Goal: Task Accomplishment & Management: Use online tool/utility

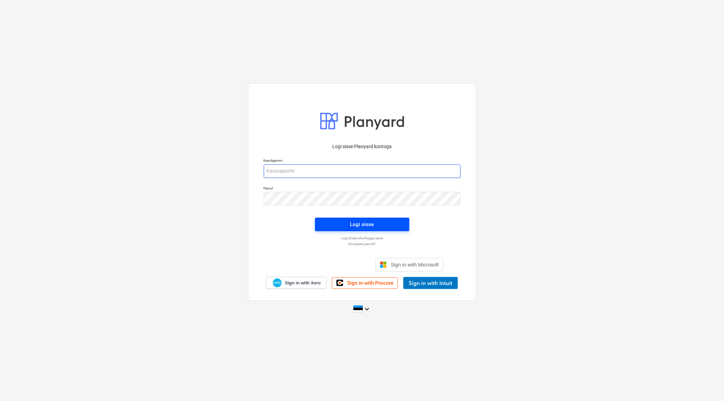
type input "[EMAIL_ADDRESS][DOMAIN_NAME]"
click at [375, 219] on button "Logi sisse" at bounding box center [362, 225] width 94 height 14
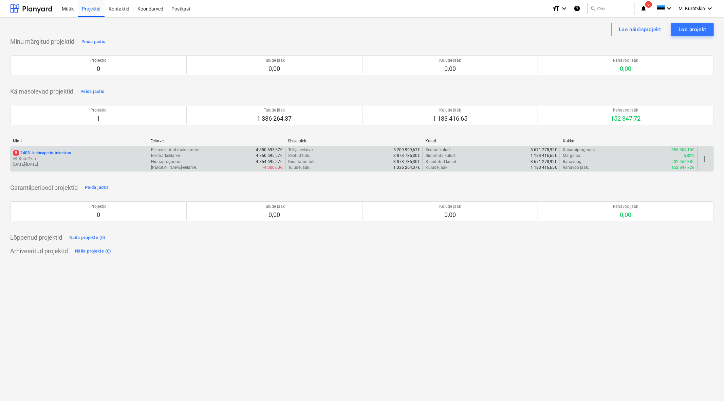
click at [71, 155] on p "5 2403 - Inchcape Autokeskus" at bounding box center [42, 153] width 58 height 6
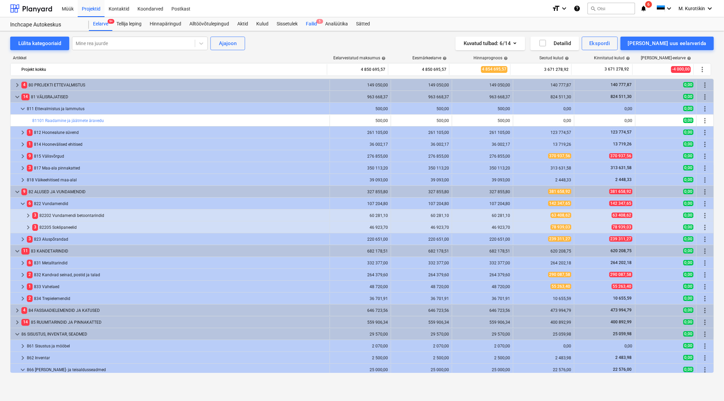
click at [316, 22] on div "Failid 5" at bounding box center [311, 24] width 19 height 14
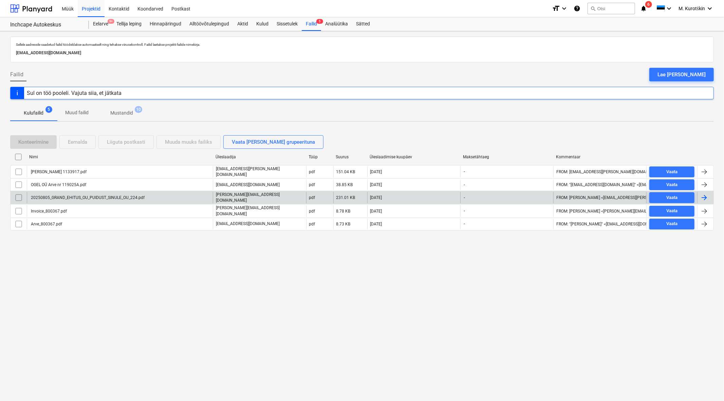
click at [237, 199] on p "[PERSON_NAME][EMAIL_ADDRESS][DOMAIN_NAME]" at bounding box center [259, 198] width 87 height 12
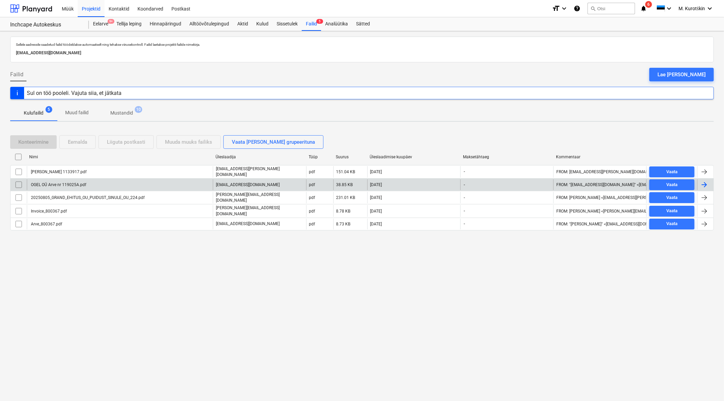
click at [18, 186] on input "checkbox" at bounding box center [18, 185] width 11 height 11
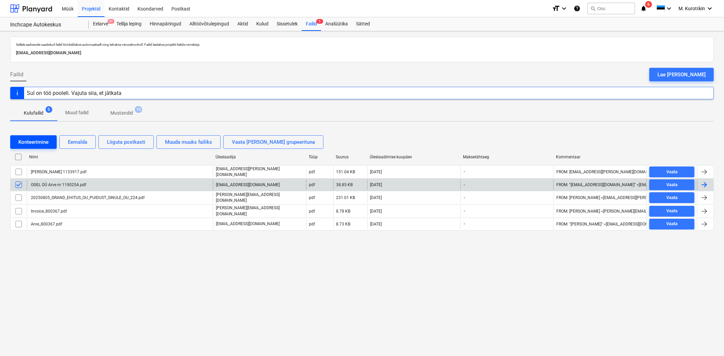
click at [42, 142] on div "Konteerimine" at bounding box center [33, 142] width 30 height 9
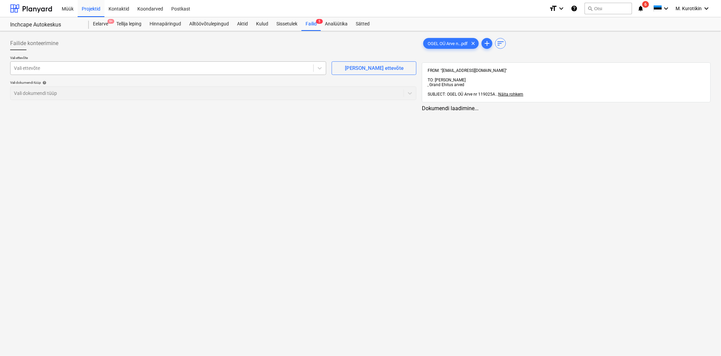
click at [90, 66] on div at bounding box center [162, 68] width 296 height 7
click at [270, 53] on div at bounding box center [213, 52] width 407 height 5
click at [218, 65] on div at bounding box center [162, 68] width 296 height 7
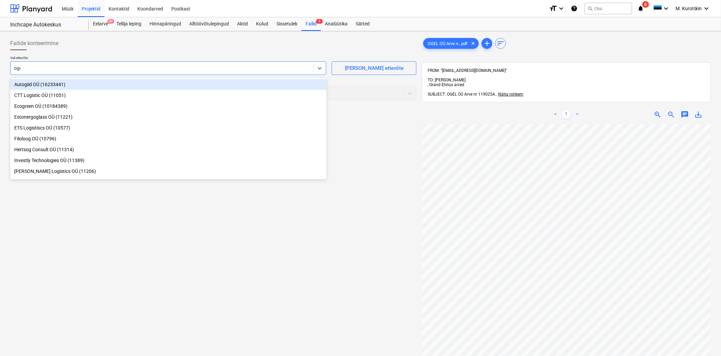
type input "ogel"
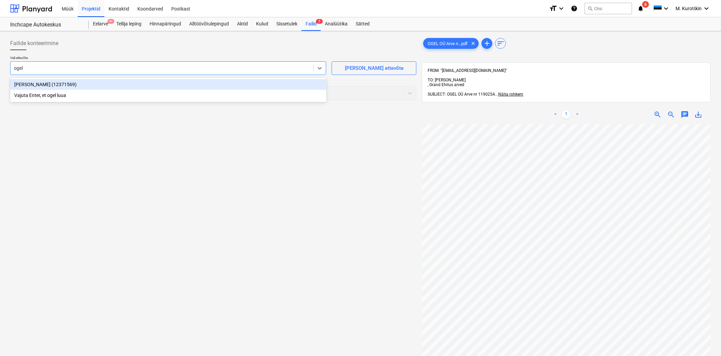
click at [203, 83] on div "[PERSON_NAME] (12371569)" at bounding box center [168, 84] width 317 height 11
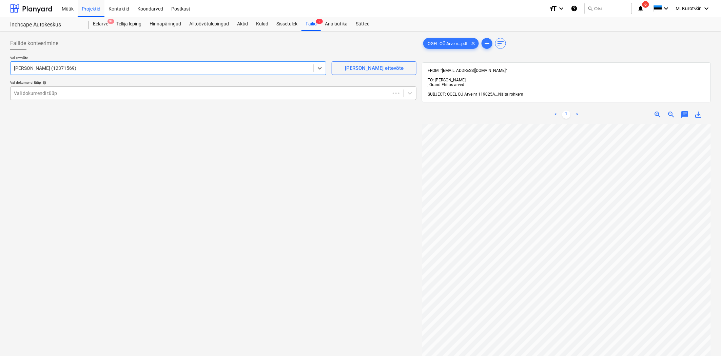
click at [198, 97] on div "Vali dokumendi tüüp" at bounding box center [201, 94] width 380 height 10
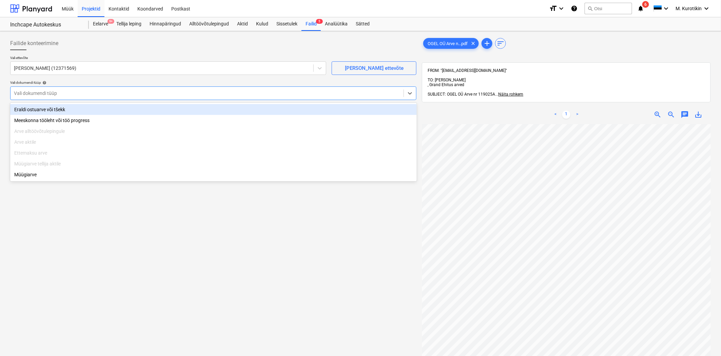
click at [197, 106] on div "Eraldi ostuarve või tšekk" at bounding box center [213, 109] width 407 height 11
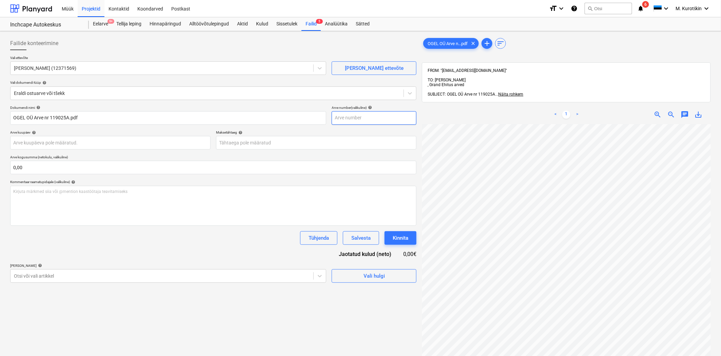
click at [380, 114] on input "text" at bounding box center [374, 118] width 85 height 14
click at [701, 111] on span "save_alt" at bounding box center [699, 115] width 8 height 8
click at [352, 116] on input "text" at bounding box center [374, 118] width 85 height 14
paste input "119025A"
type input "119025A"
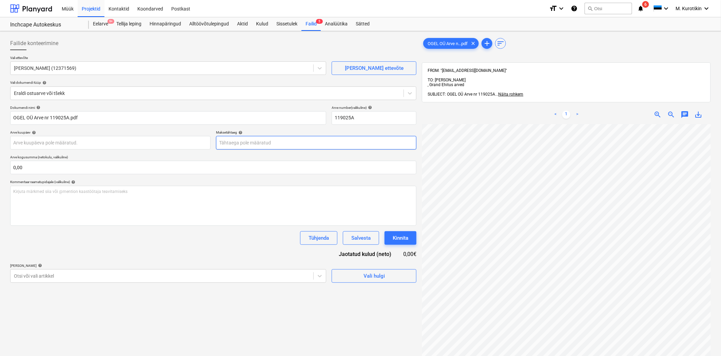
click at [299, 141] on body "Müük Projektid Kontaktid Koondarved Postkast format_size keyboard_arrow_down he…" at bounding box center [360, 178] width 721 height 356
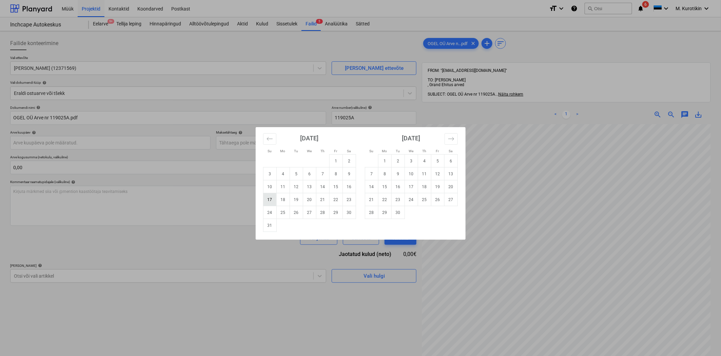
click at [270, 200] on td "17" at bounding box center [269, 199] width 13 height 13
type input "[DATE]"
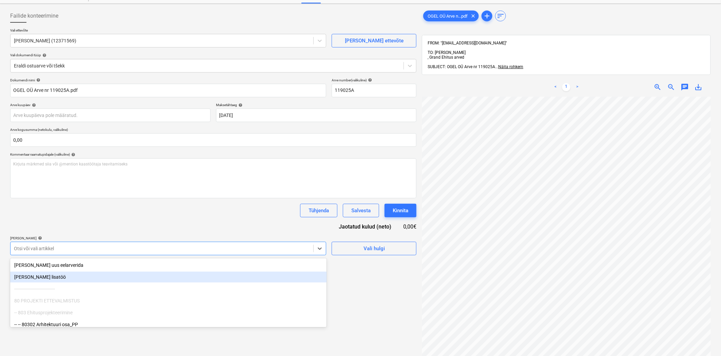
click at [279, 279] on body "Müük Projektid Kontaktid Koondarved Postkast format_size keyboard_arrow_down he…" at bounding box center [360, 151] width 721 height 356
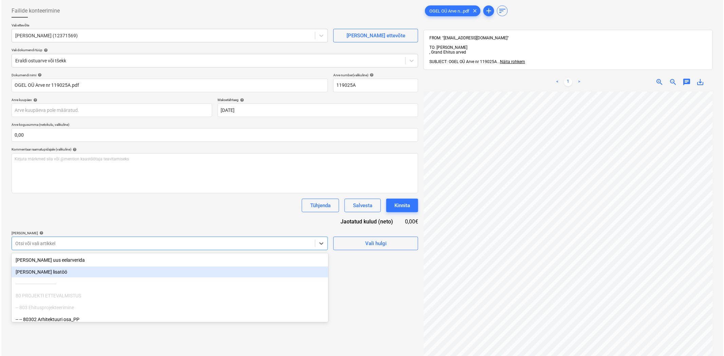
scroll to position [36, 0]
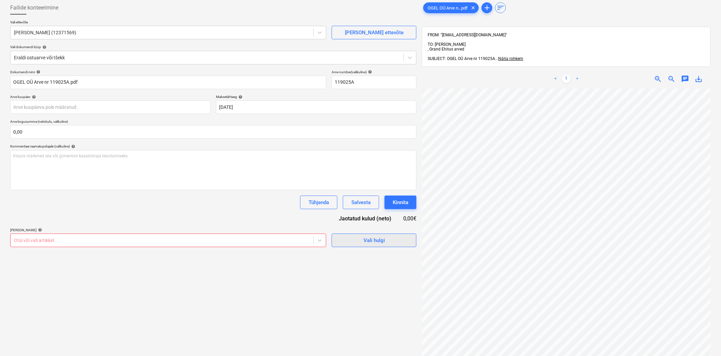
click at [398, 243] on span "Vali hulgi" at bounding box center [374, 240] width 68 height 9
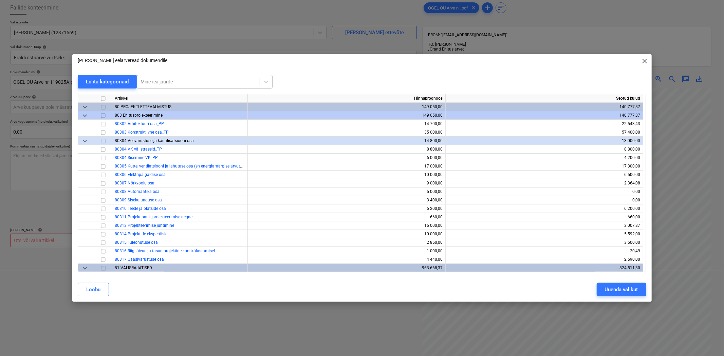
click at [201, 76] on div "Mine rea juurde" at bounding box center [205, 82] width 136 height 14
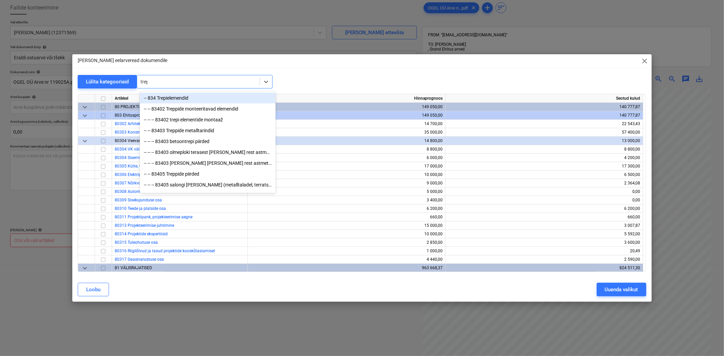
type input "[PERSON_NAME]"
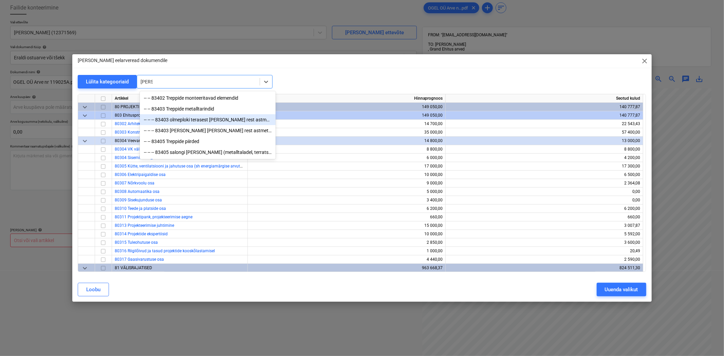
click at [250, 124] on div "-- -- -- 83403 olmeploki terasest [PERSON_NAME] rest astmetega, koos piiretega" at bounding box center [208, 119] width 136 height 11
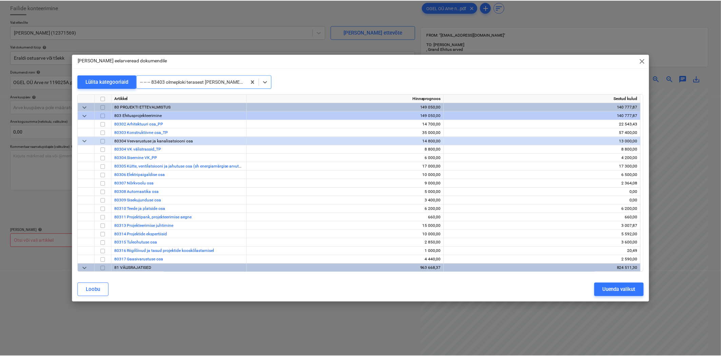
scroll to position [1383, 0]
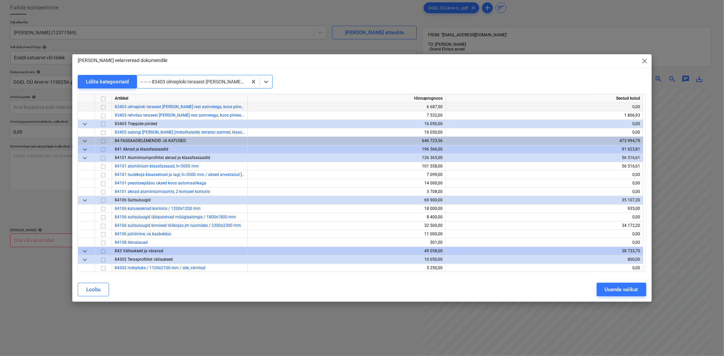
click at [102, 106] on input "checkbox" at bounding box center [103, 107] width 8 height 8
click at [102, 116] on input "checkbox" at bounding box center [103, 116] width 8 height 8
click at [634, 291] on div "Uuenda valikut" at bounding box center [621, 289] width 33 height 9
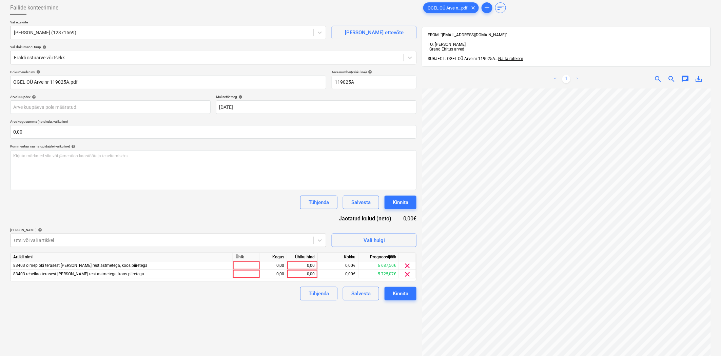
click at [209, 324] on div "Failide konteerimine Vali ettevõte Ogel OÜ (12371569) [PERSON_NAME] uus ettevõt…" at bounding box center [213, 206] width 412 height 416
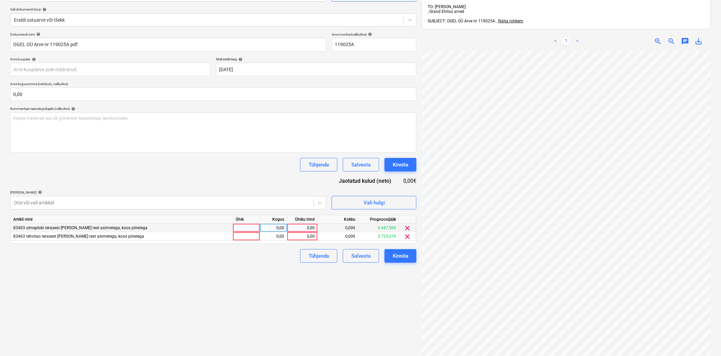
click at [306, 227] on div "0,00" at bounding box center [302, 228] width 25 height 8
click at [306, 227] on input "4500" at bounding box center [302, 228] width 30 height 8
type input "4850"
drag, startPoint x: 359, startPoint y: 311, endPoint x: 332, endPoint y: 259, distance: 58.9
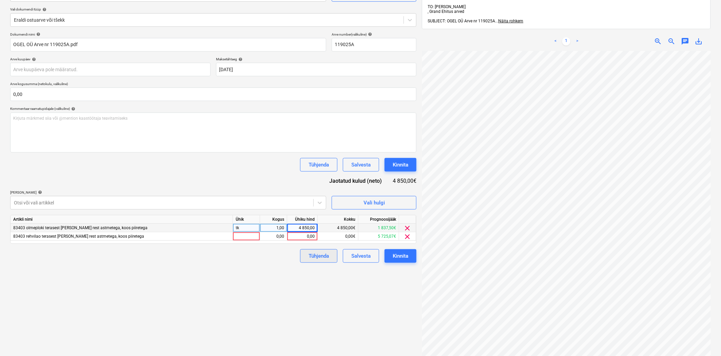
click at [358, 308] on div "Failide konteerimine Vali ettevõte Ogel OÜ (12371569) [PERSON_NAME] uus ettevõt…" at bounding box center [213, 169] width 412 height 416
click at [310, 236] on div "0,00" at bounding box center [302, 236] width 25 height 8
click at [310, 236] on input at bounding box center [302, 236] width 30 height 8
type input "4000"
click at [280, 287] on div "Failide konteerimine Vali ettevõte Ogel OÜ (12371569) [PERSON_NAME] uus ettevõt…" at bounding box center [213, 169] width 412 height 416
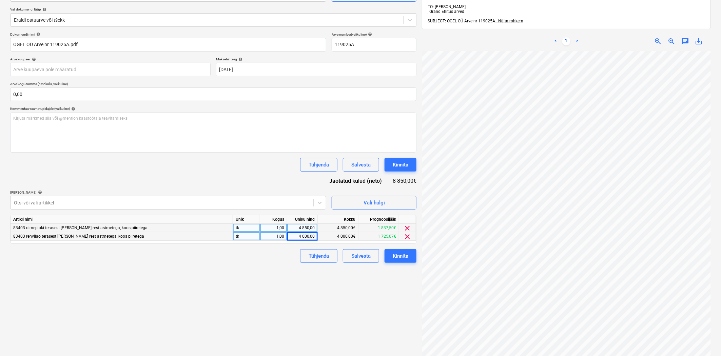
scroll to position [0, 0]
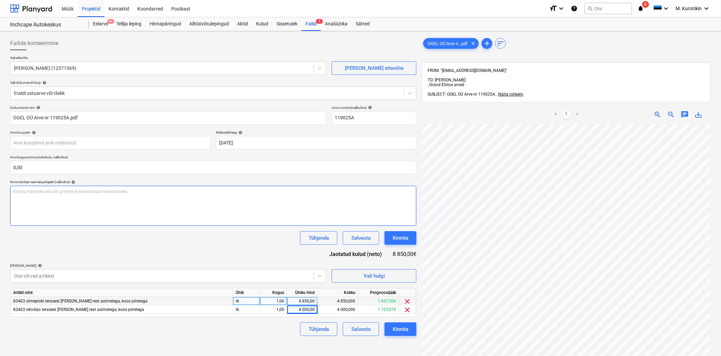
click at [236, 199] on div "Kirjuta märkmed siia või @mention kaastöötaja teavitamiseks ﻿" at bounding box center [213, 206] width 407 height 40
click at [144, 145] on body "Müük Projektid Kontaktid Koondarved Postkast format_size keyboard_arrow_down he…" at bounding box center [360, 178] width 721 height 356
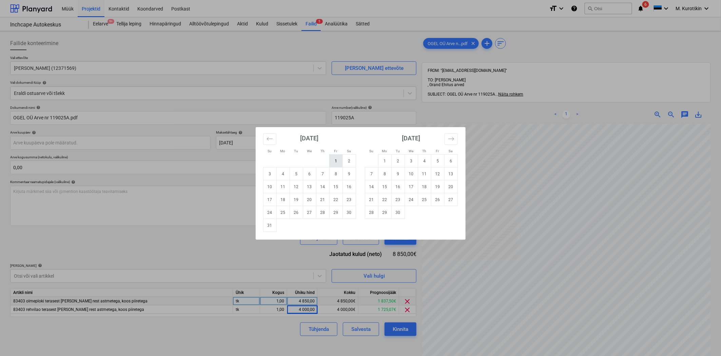
click at [334, 160] on td "1" at bounding box center [336, 161] width 13 height 13
type input "[DATE]"
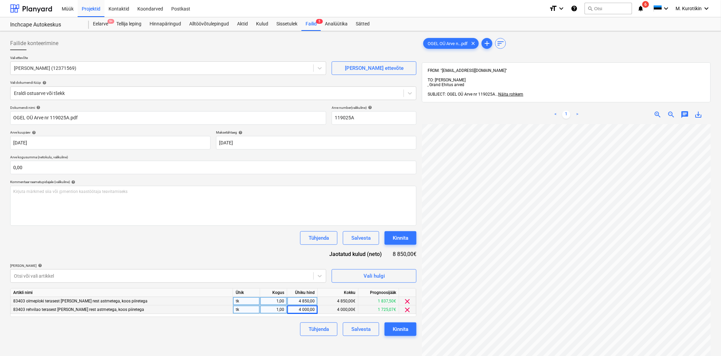
scroll to position [97, 0]
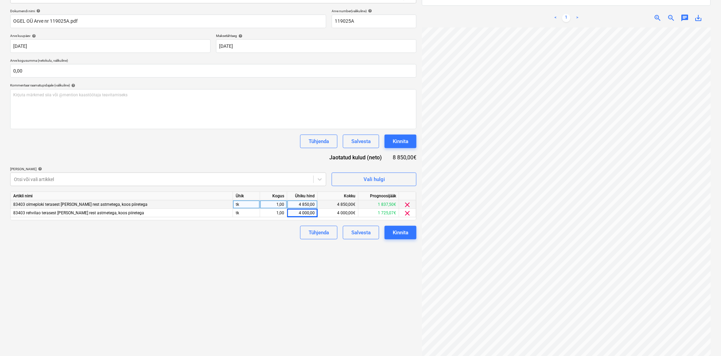
drag, startPoint x: 414, startPoint y: 238, endPoint x: 400, endPoint y: 312, distance: 75.2
click at [400, 312] on div "Failide konteerimine Vali ettevõte Ogel OÜ (12371569) [PERSON_NAME] uus ettevõt…" at bounding box center [213, 152] width 412 height 430
click at [394, 229] on div "Kinnita" at bounding box center [401, 232] width 16 height 9
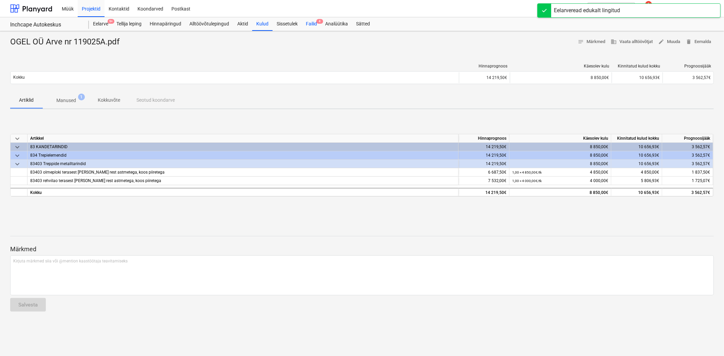
drag, startPoint x: 310, startPoint y: 23, endPoint x: 308, endPoint y: 31, distance: 7.8
click at [310, 24] on div "Failid 4" at bounding box center [311, 24] width 19 height 14
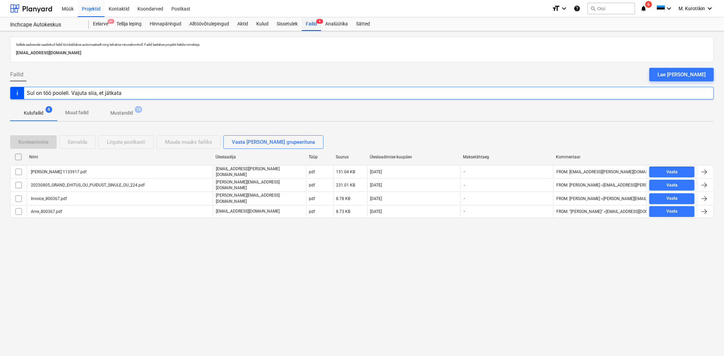
click at [316, 25] on div "Failid 4" at bounding box center [311, 24] width 19 height 14
click at [178, 10] on div "Postkast" at bounding box center [180, 8] width 27 height 17
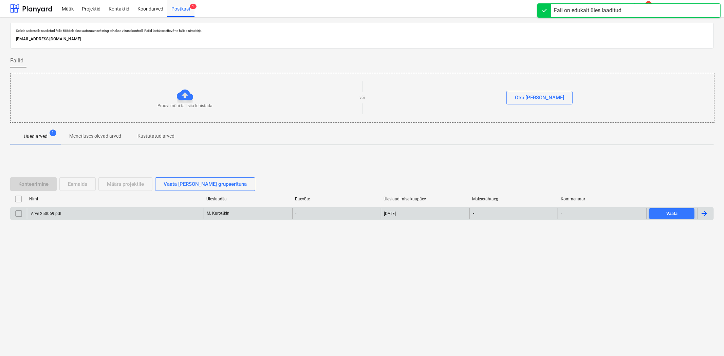
click at [19, 212] on input "checkbox" at bounding box center [18, 213] width 11 height 11
click at [116, 182] on div "Määra projektile" at bounding box center [125, 184] width 37 height 9
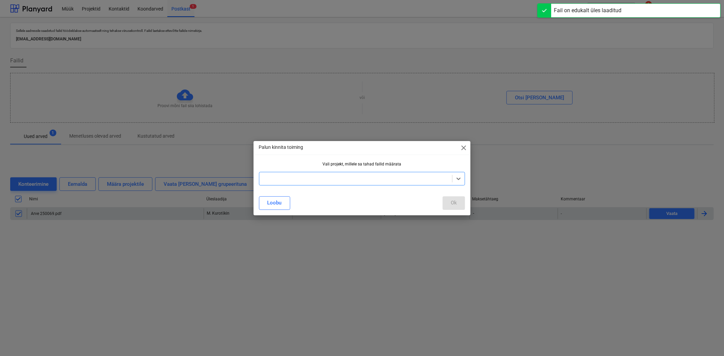
click at [341, 179] on div at bounding box center [356, 178] width 186 height 7
click at [335, 193] on div "Inchcape Autokeskus" at bounding box center [362, 195] width 206 height 11
click at [458, 199] on button "Ok" at bounding box center [454, 203] width 22 height 14
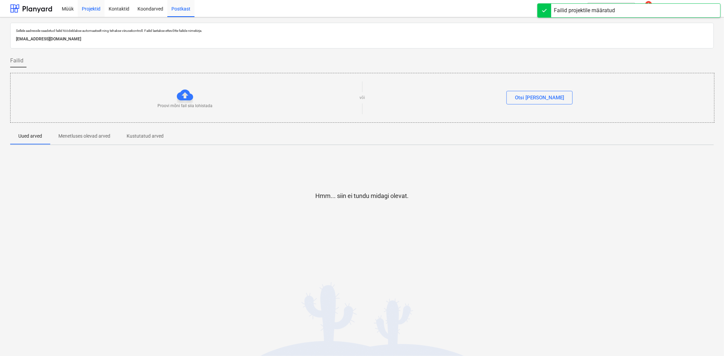
click at [90, 9] on div "Projektid" at bounding box center [91, 8] width 27 height 17
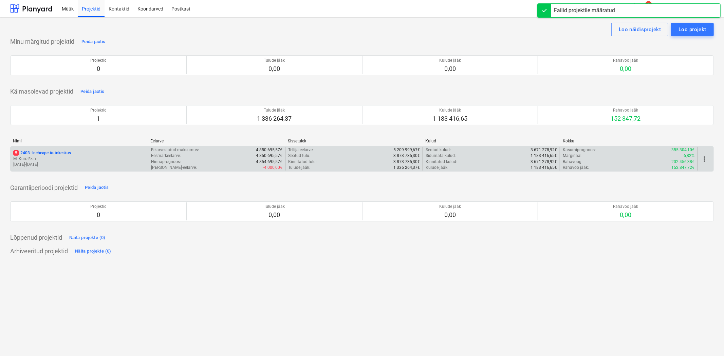
click at [63, 154] on p "5 2403 - Inchcape Autokeskus" at bounding box center [42, 153] width 58 height 6
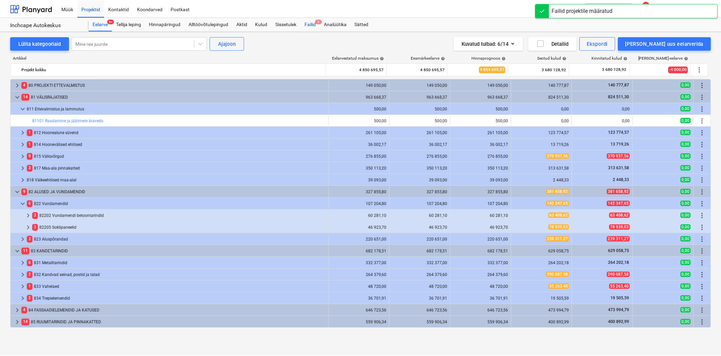
scroll to position [34, 0]
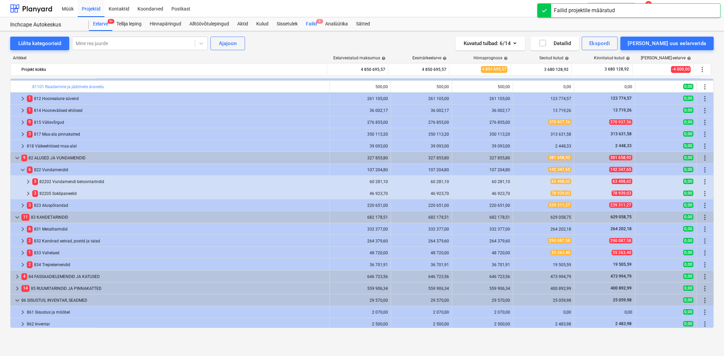
click at [323, 22] on span "5" at bounding box center [319, 21] width 7 height 5
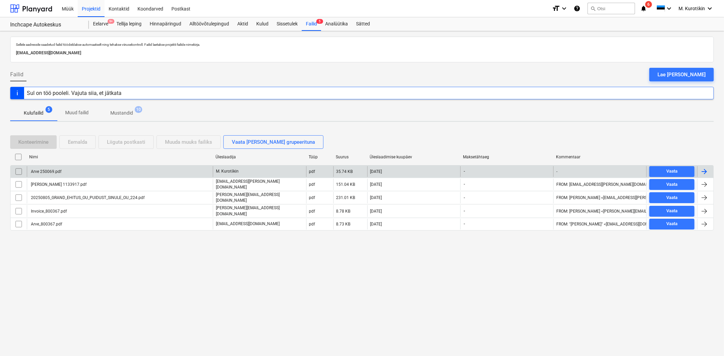
click at [55, 172] on div "Arve 250069.pdf" at bounding box center [46, 171] width 32 height 5
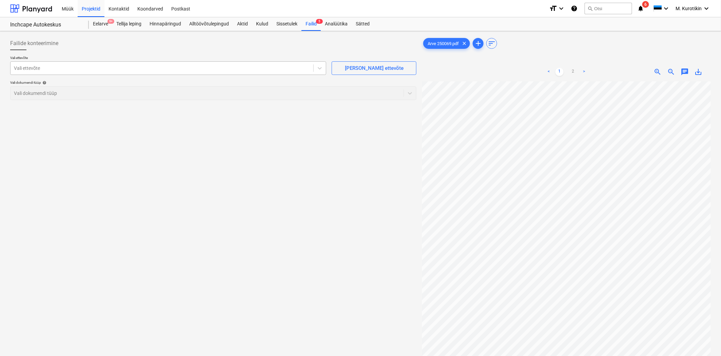
click at [282, 72] on div "Vali ettevõte" at bounding box center [162, 68] width 303 height 10
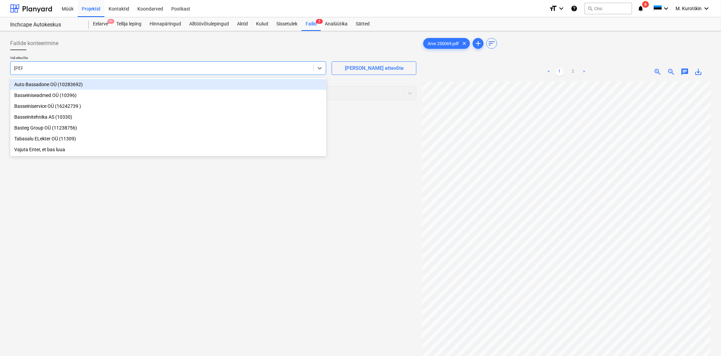
type input "baste"
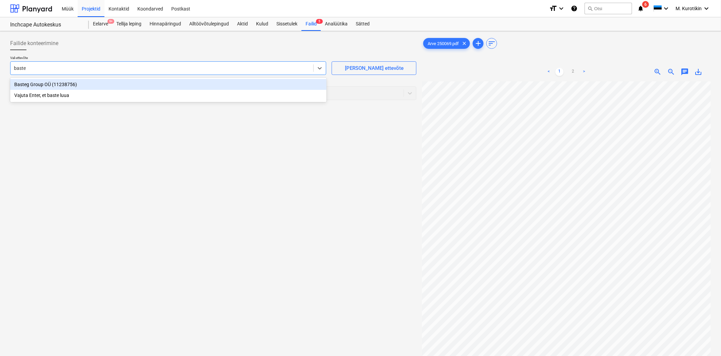
click at [276, 83] on div "Basteg Group OÜ (11238756)" at bounding box center [168, 84] width 317 height 11
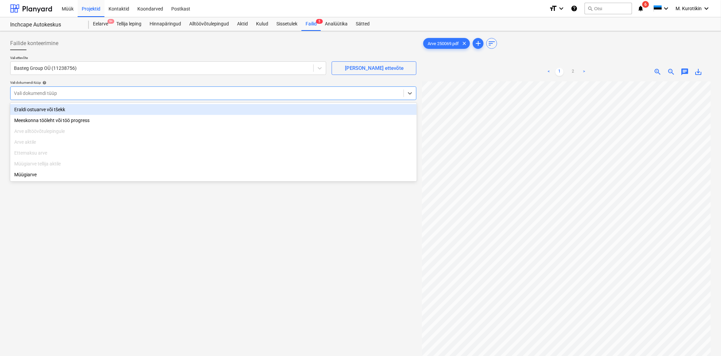
drag, startPoint x: 174, startPoint y: 96, endPoint x: 142, endPoint y: 98, distance: 32.6
click at [174, 95] on div at bounding box center [207, 93] width 387 height 7
click at [137, 106] on div "Eraldi ostuarve või tšekk" at bounding box center [213, 109] width 407 height 11
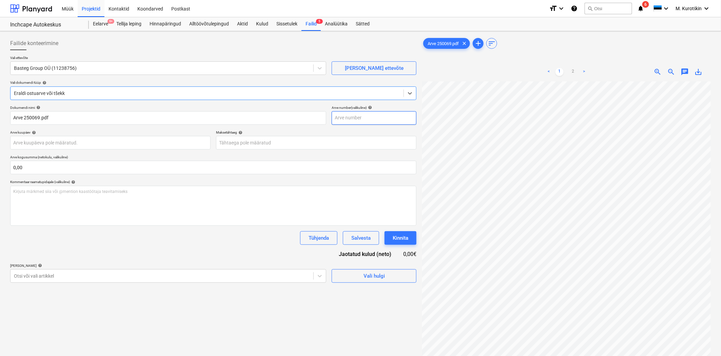
click at [369, 120] on input "text" at bounding box center [374, 118] width 85 height 14
type input "250069"
click at [352, 142] on body "Müük Projektid Kontaktid Koondarved Postkast format_size keyboard_arrow_down he…" at bounding box center [360, 178] width 721 height 356
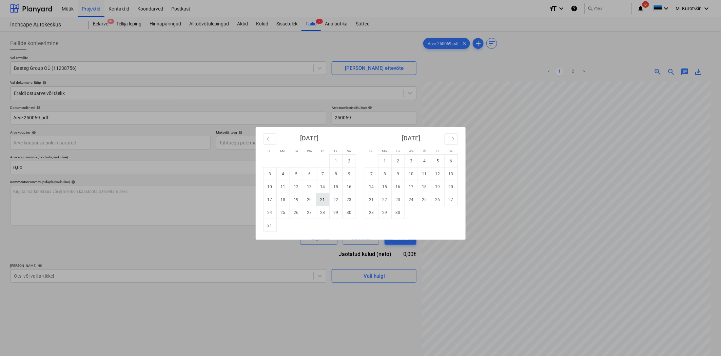
click at [325, 201] on td "21" at bounding box center [322, 199] width 13 height 13
type input "[DATE]"
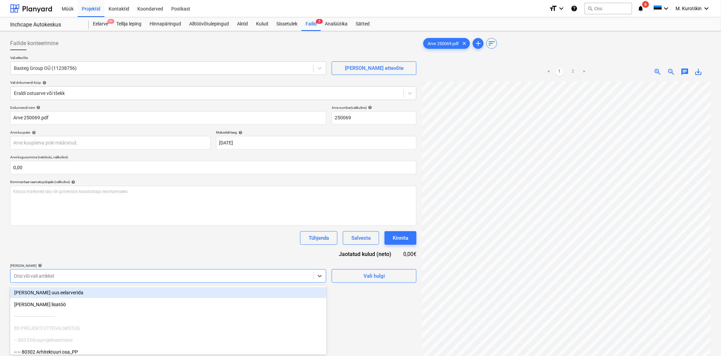
click at [158, 281] on body "Müük Projektid Kontaktid Koondarved Postkast format_size keyboard_arrow_down he…" at bounding box center [360, 178] width 721 height 356
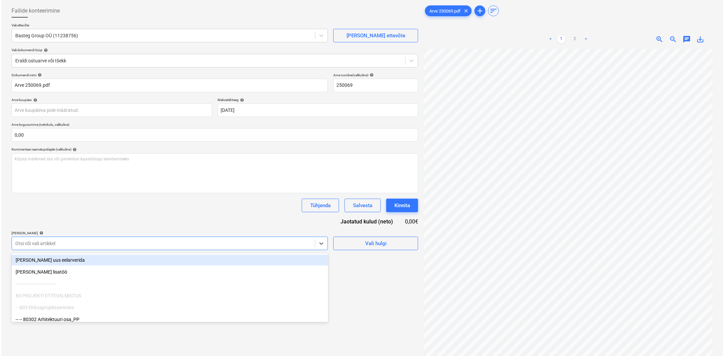
scroll to position [36, 0]
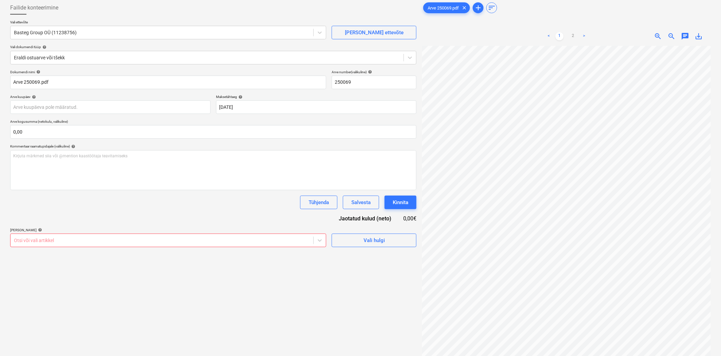
drag, startPoint x: 155, startPoint y: 216, endPoint x: 365, endPoint y: 217, distance: 209.7
click at [155, 216] on div "Dokumendi nimi help Arve 250069.pdf Arve number (valikuline) help 250069 Arve k…" at bounding box center [213, 158] width 407 height 177
click at [349, 240] on span "Vali hulgi" at bounding box center [374, 240] width 68 height 9
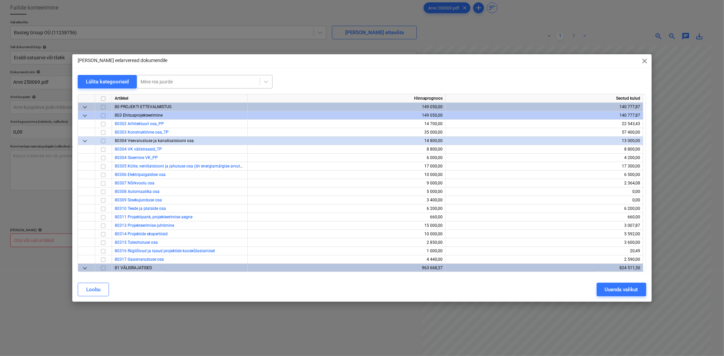
click at [212, 82] on div at bounding box center [198, 81] width 116 height 7
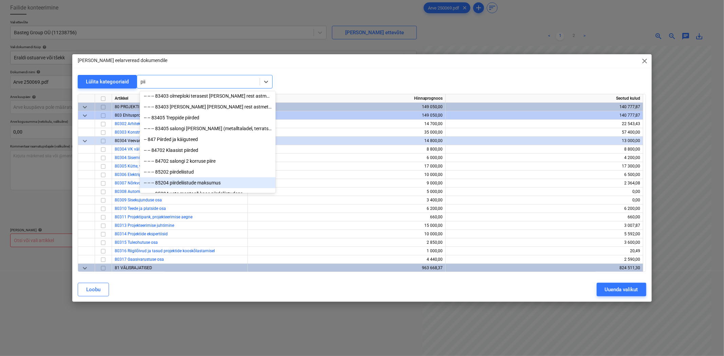
scroll to position [100, 0]
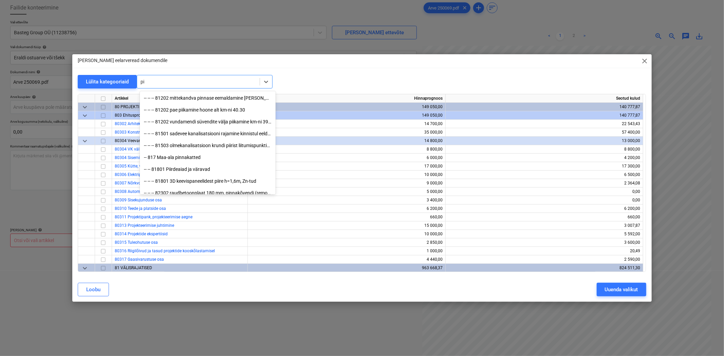
type input "p"
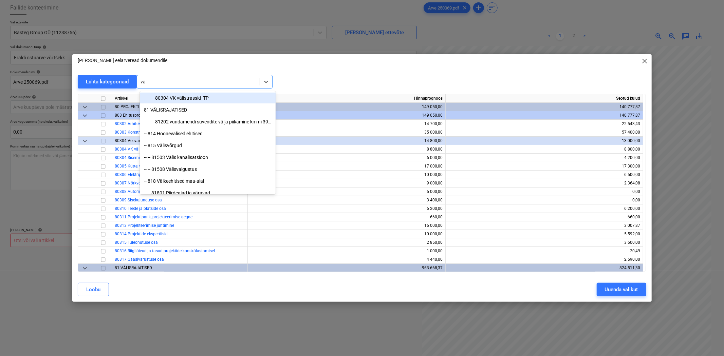
type input "vär"
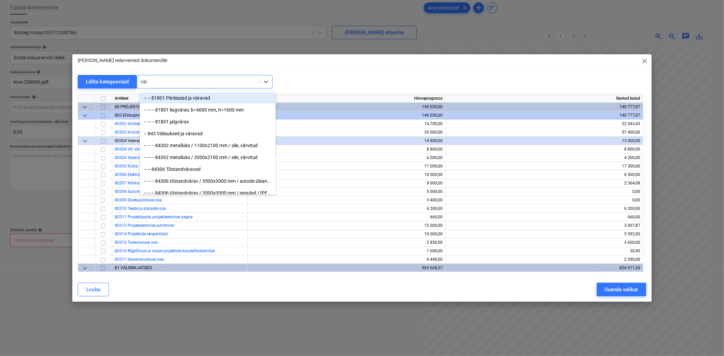
click at [220, 99] on div "-- -- 81801 Piirdeaiad ja väravad" at bounding box center [208, 98] width 136 height 11
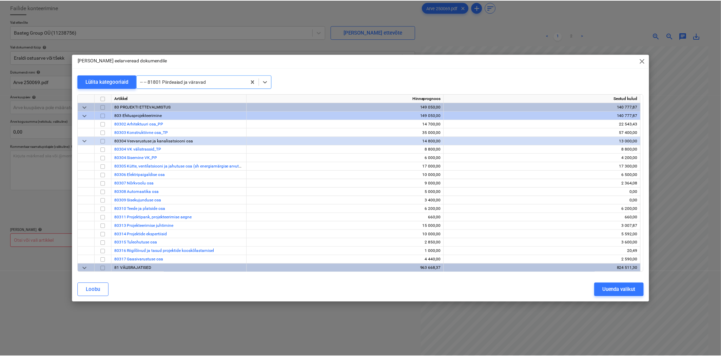
scroll to position [645, 0]
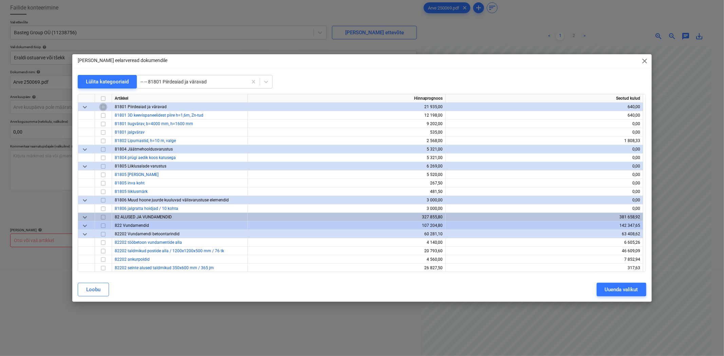
click at [101, 107] on input "checkbox" at bounding box center [103, 107] width 8 height 8
click at [104, 115] on input "checkbox" at bounding box center [103, 116] width 8 height 8
click at [102, 114] on input "checkbox" at bounding box center [103, 116] width 8 height 8
click at [639, 294] on button "Uuenda valikut" at bounding box center [622, 290] width 50 height 14
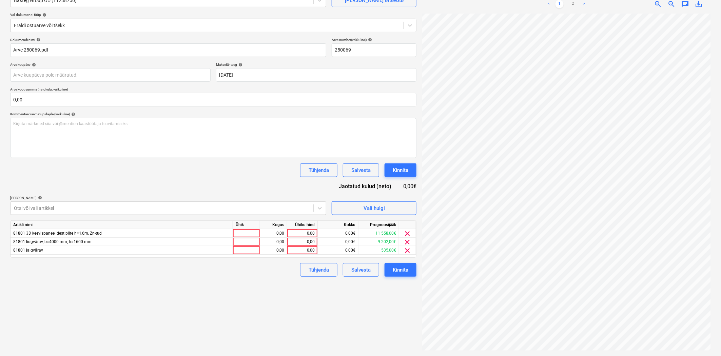
scroll to position [0, 0]
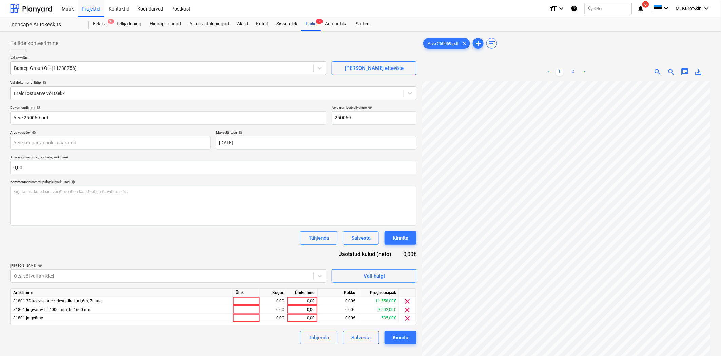
click at [574, 71] on link "2" at bounding box center [573, 72] width 8 height 8
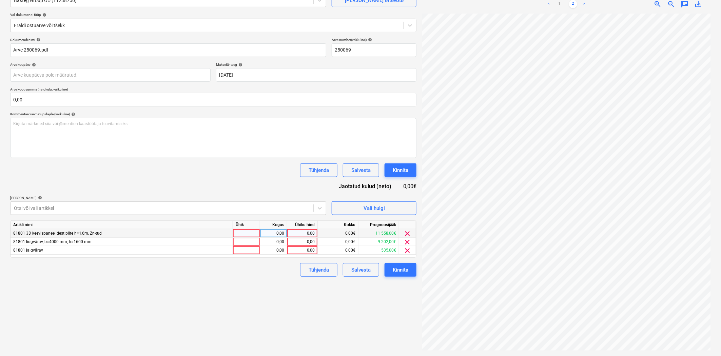
click at [314, 233] on div "0,00" at bounding box center [302, 233] width 25 height 8
type input "10500"
click at [384, 318] on div "Failide konteerimine Vali ettevõte Basteg Group OÜ (11238756) [PERSON_NAME] uus…" at bounding box center [213, 160] width 412 height 388
click at [312, 244] on div "0,00" at bounding box center [302, 242] width 25 height 8
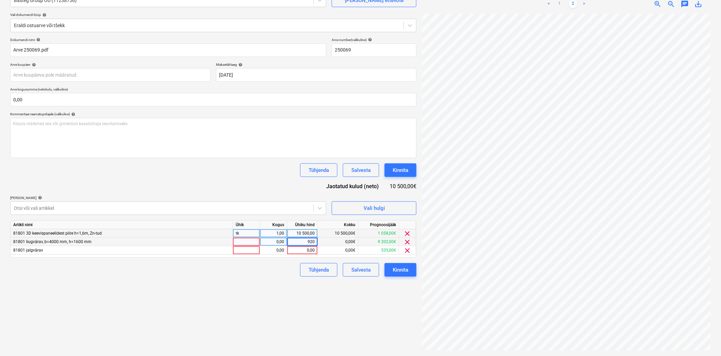
type input "9200"
click at [309, 285] on div "Failide konteerimine Vali ettevõte Basteg Group OÜ (11238756) [PERSON_NAME] uus…" at bounding box center [213, 160] width 412 height 388
click at [302, 233] on div "10 500,00" at bounding box center [302, 233] width 25 height 8
click at [310, 253] on div "0,00" at bounding box center [302, 250] width 25 height 8
click at [301, 248] on input at bounding box center [302, 250] width 30 height 8
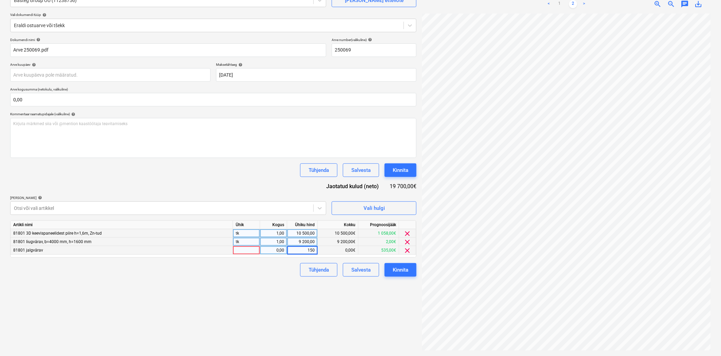
type input "1500"
click at [303, 332] on div "Failide konteerimine Vali ettevõte Basteg Group OÜ (11238756) [PERSON_NAME] uus…" at bounding box center [213, 160] width 412 height 388
click at [300, 249] on div "1 500,00" at bounding box center [302, 250] width 25 height 8
type input "500"
click at [311, 251] on div "500,00" at bounding box center [302, 250] width 25 height 8
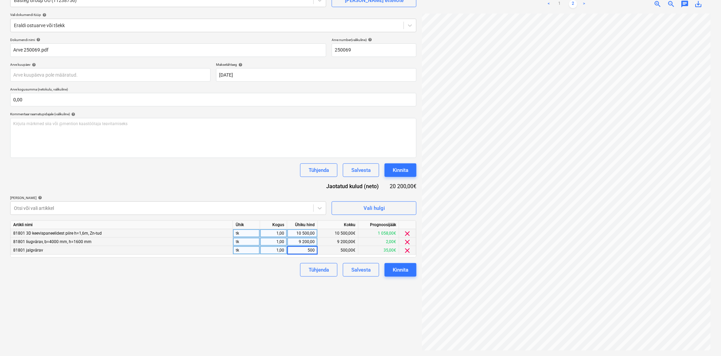
click at [306, 242] on div "9 200,00" at bounding box center [302, 242] width 25 height 8
click at [305, 250] on div "500,00" at bounding box center [302, 250] width 25 height 8
type input "727,43"
click at [289, 273] on div "Tühjenda Salvesta Kinnita" at bounding box center [213, 270] width 407 height 14
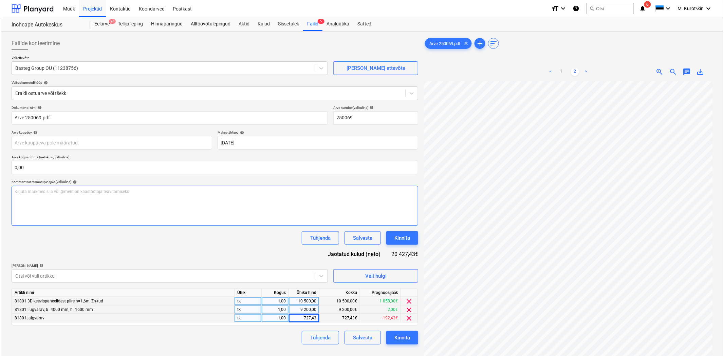
scroll to position [38, 0]
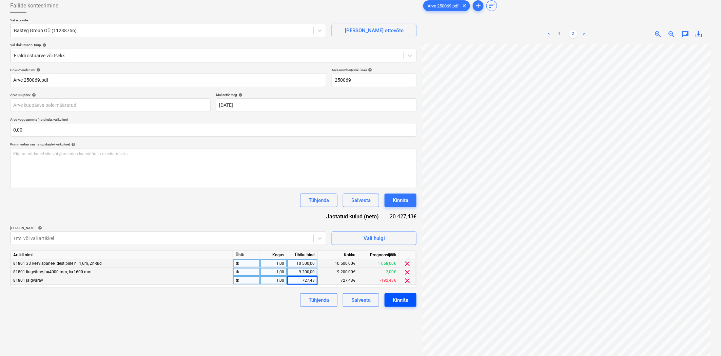
click at [405, 302] on div "Kinnita" at bounding box center [401, 300] width 16 height 9
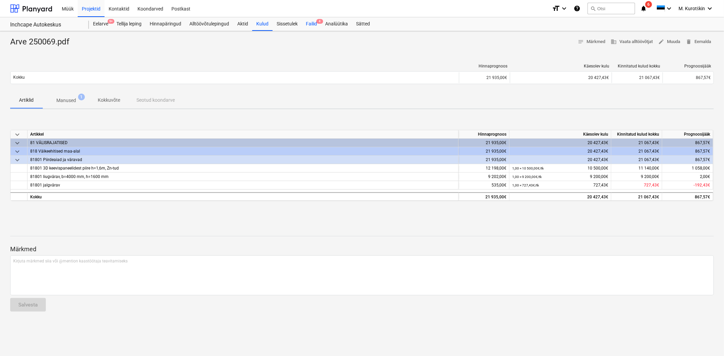
click at [314, 28] on div "Failid 4" at bounding box center [311, 24] width 19 height 14
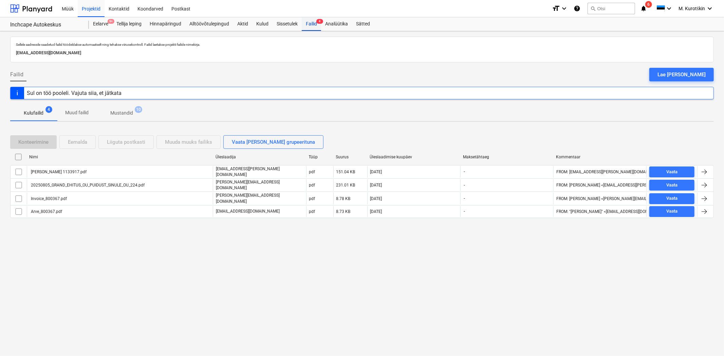
click at [307, 22] on div "Failid 4" at bounding box center [311, 24] width 19 height 14
click at [172, 4] on div "Postkast" at bounding box center [180, 8] width 27 height 17
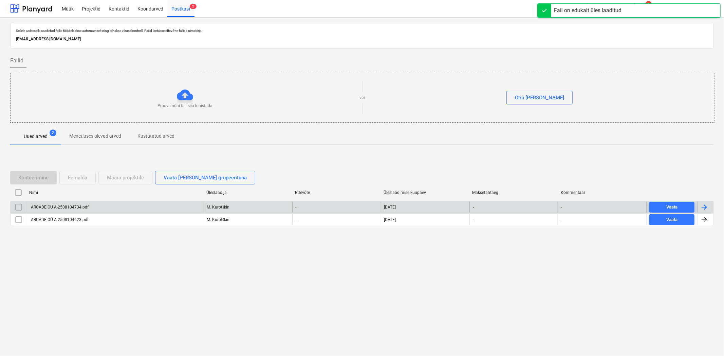
click at [17, 207] on input "checkbox" at bounding box center [18, 207] width 11 height 11
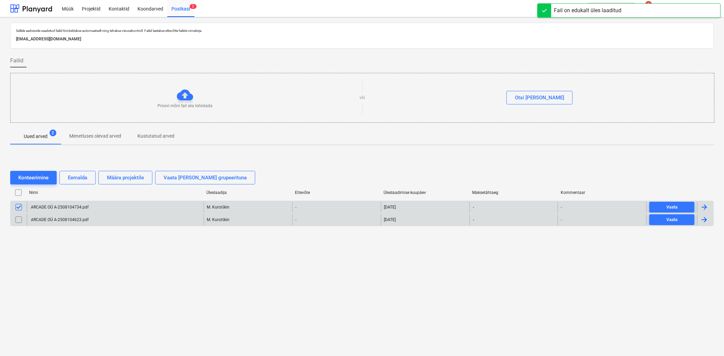
click at [16, 219] on input "checkbox" at bounding box center [18, 219] width 11 height 11
click at [138, 175] on div "Määra projektile" at bounding box center [125, 177] width 37 height 9
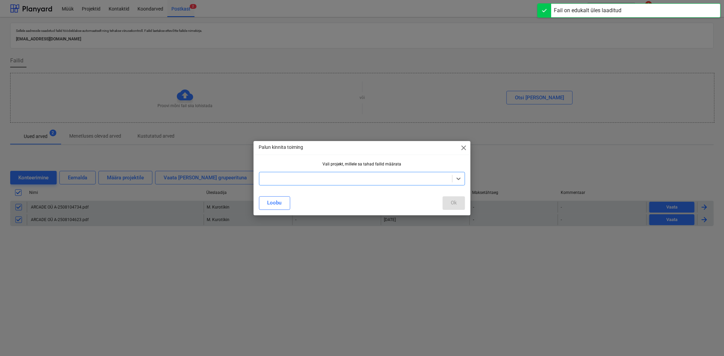
click at [319, 181] on div at bounding box center [356, 178] width 186 height 7
click at [309, 194] on div "Inchcape Autokeskus" at bounding box center [362, 195] width 206 height 11
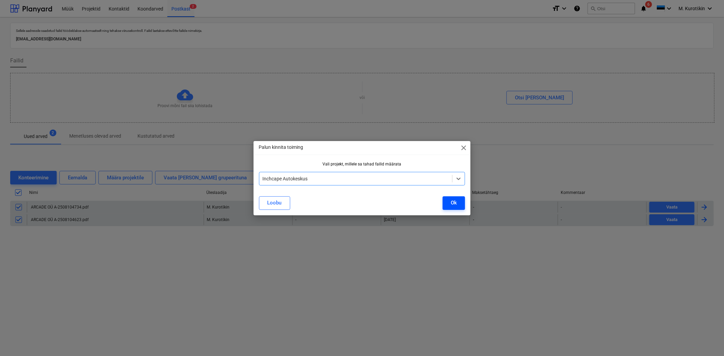
click at [455, 202] on div "Ok" at bounding box center [454, 203] width 6 height 9
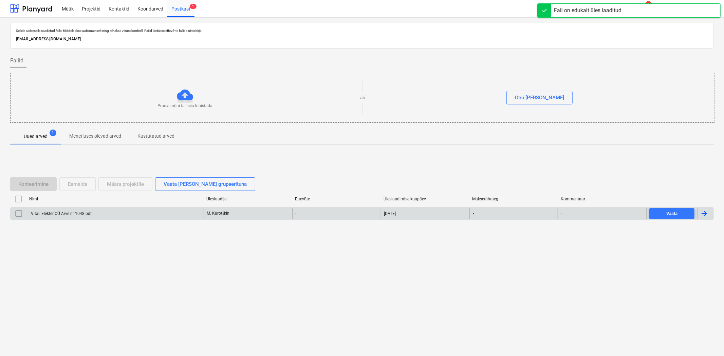
click at [14, 212] on input "checkbox" at bounding box center [18, 213] width 11 height 11
click at [122, 184] on div "Määra projektile" at bounding box center [125, 184] width 37 height 9
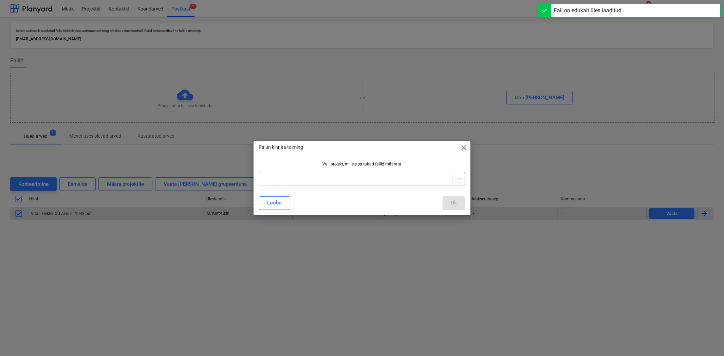
drag, startPoint x: 276, startPoint y: 187, endPoint x: 290, endPoint y: 180, distance: 16.4
click at [281, 185] on div "Vali projekt, millele sa tahad failid määrata" at bounding box center [361, 176] width 217 height 29
click at [290, 180] on div at bounding box center [356, 178] width 186 height 7
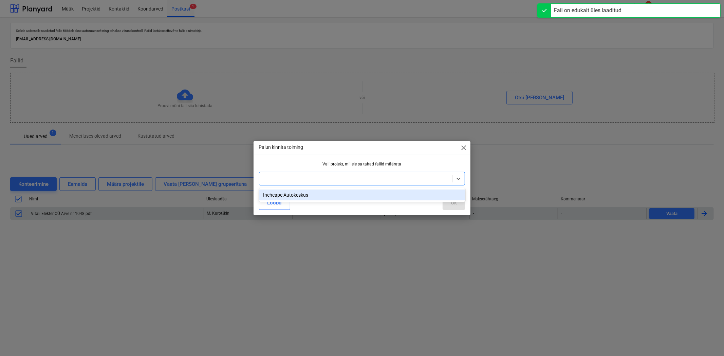
click at [290, 192] on div "Inchcape Autokeskus" at bounding box center [362, 195] width 206 height 11
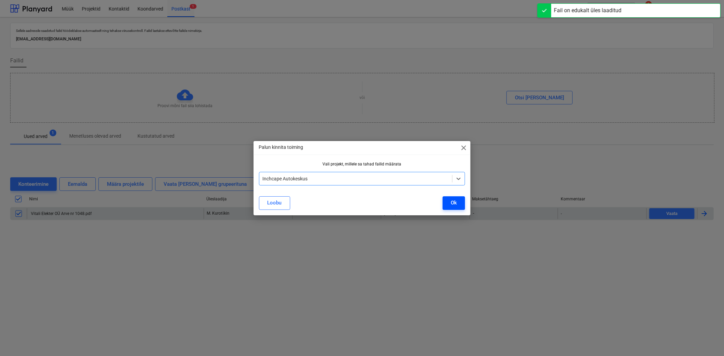
click at [447, 201] on button "Ok" at bounding box center [454, 203] width 22 height 14
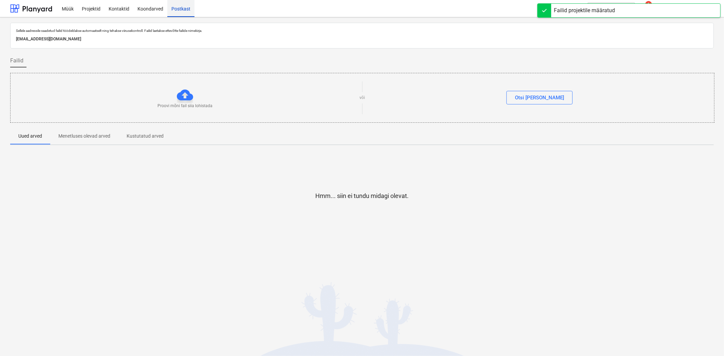
click at [183, 12] on div "Postkast" at bounding box center [180, 8] width 27 height 17
click at [100, 12] on div "Projektid" at bounding box center [91, 8] width 27 height 17
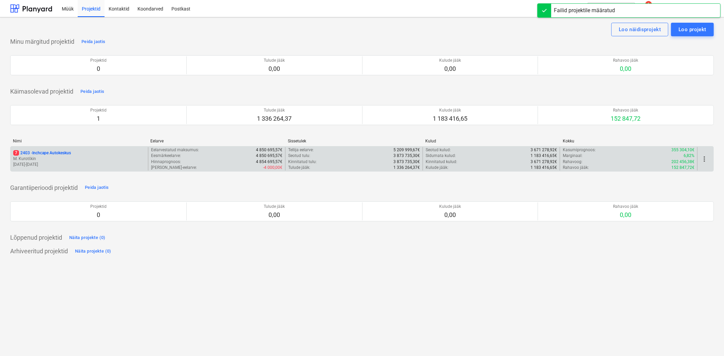
click at [52, 152] on p "7 2403 - Inchcape Autokeskus" at bounding box center [42, 153] width 58 height 6
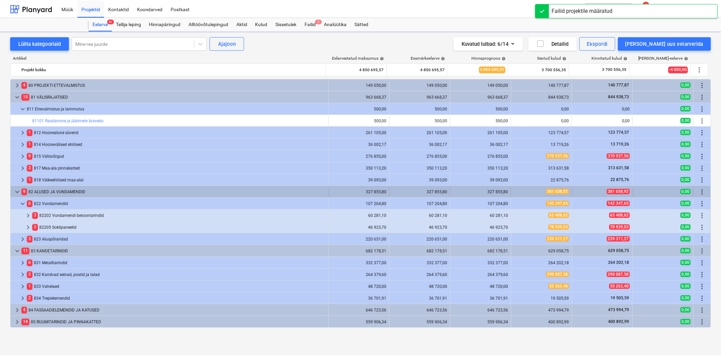
scroll to position [34, 0]
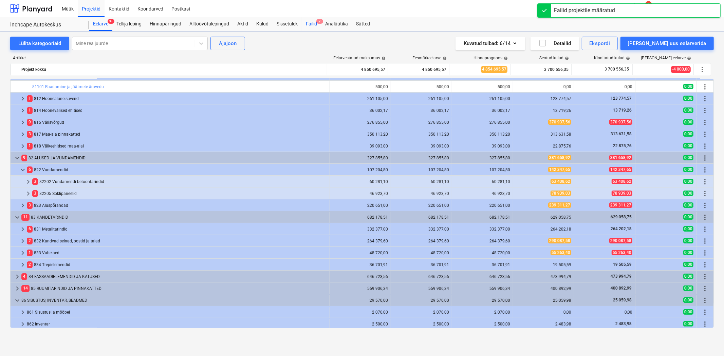
click at [311, 24] on div "Failid 7" at bounding box center [311, 24] width 19 height 14
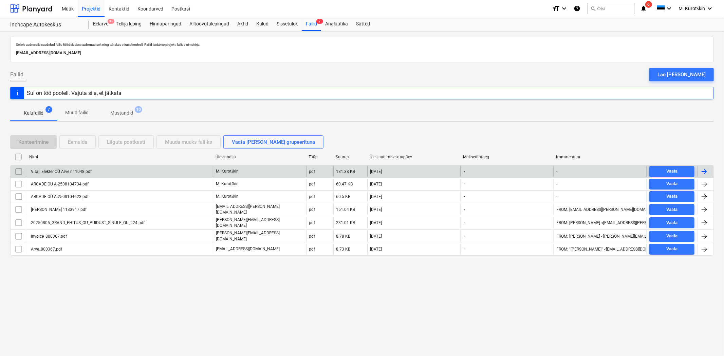
click at [24, 170] on div at bounding box center [19, 171] width 16 height 11
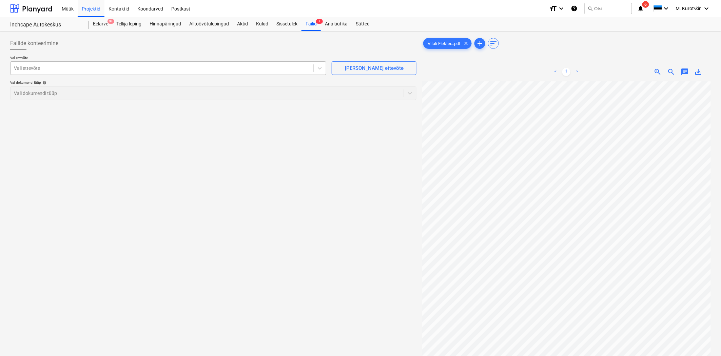
click at [109, 70] on div at bounding box center [162, 68] width 296 height 7
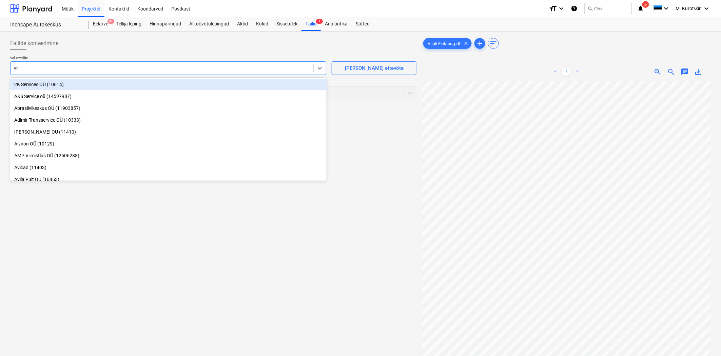
type input "vita"
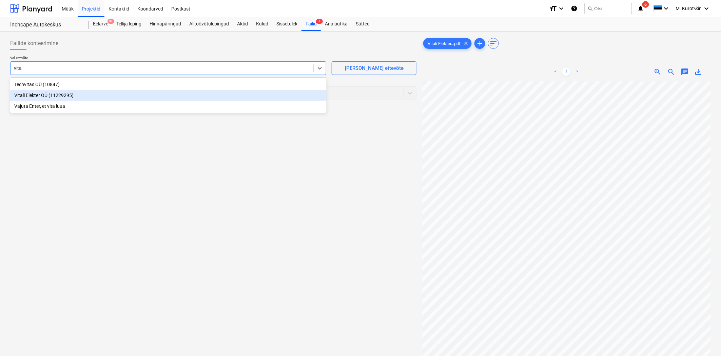
click at [97, 93] on div "Vitali Elekter OÜ (11229295)" at bounding box center [168, 95] width 317 height 11
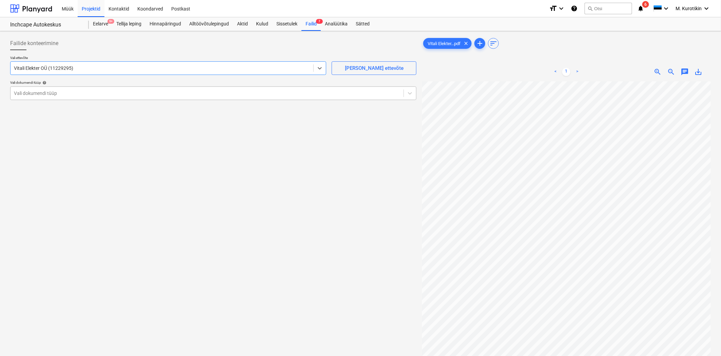
click at [255, 87] on div "Vali dokumendi tüüp" at bounding box center [213, 94] width 407 height 14
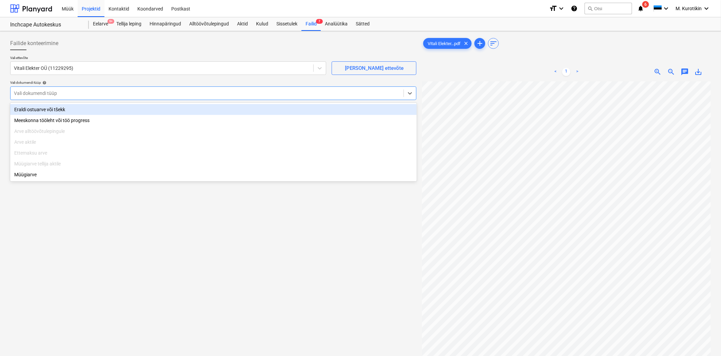
click at [202, 103] on div "Eraldi ostuarve või tšekk Meeskonna tööleht või töö progress Arve alltöövõtulep…" at bounding box center [213, 142] width 407 height 79
click at [204, 107] on div "Eraldi ostuarve või tšekk" at bounding box center [213, 109] width 407 height 11
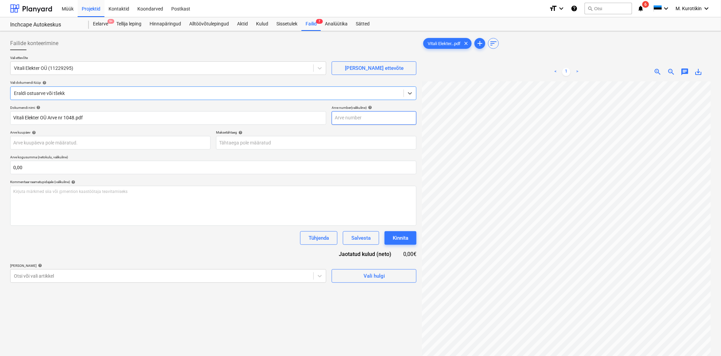
click at [352, 117] on input "text" at bounding box center [374, 118] width 85 height 14
type input "1048"
click at [332, 143] on body "Müük Projektid Kontaktid Koondarved Postkast format_size keyboard_arrow_down he…" at bounding box center [360, 178] width 721 height 356
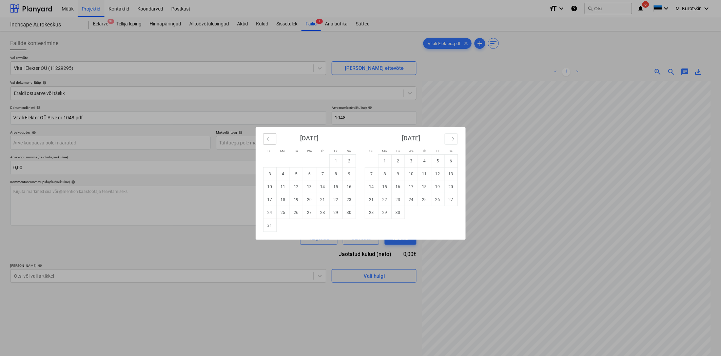
click at [274, 137] on button "Move backward to switch to the previous month." at bounding box center [269, 139] width 13 height 12
click at [401, 201] on td "19" at bounding box center [398, 199] width 13 height 13
type input "[DATE]"
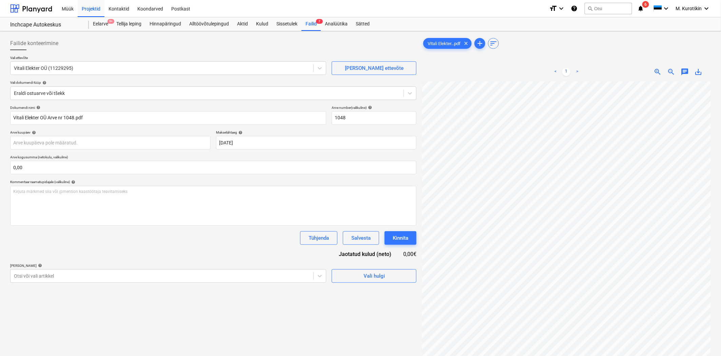
click at [139, 285] on div "Failide konteerimine Vali ettevõte Vitali Elekter OÜ (11229295) [PERSON_NAME] u…" at bounding box center [213, 228] width 412 height 388
click at [140, 278] on body "Müük Projektid Kontaktid Koondarved Postkast format_size keyboard_arrow_down he…" at bounding box center [360, 178] width 721 height 356
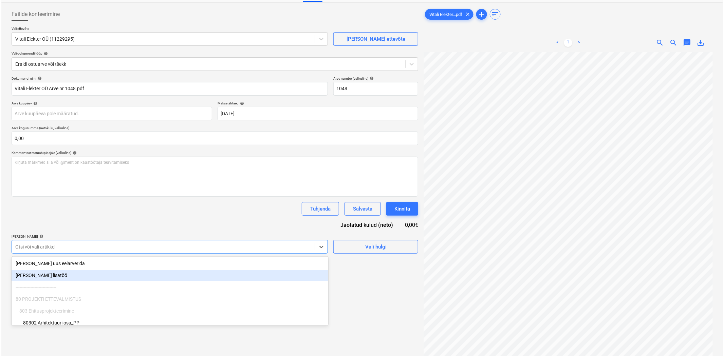
scroll to position [36, 0]
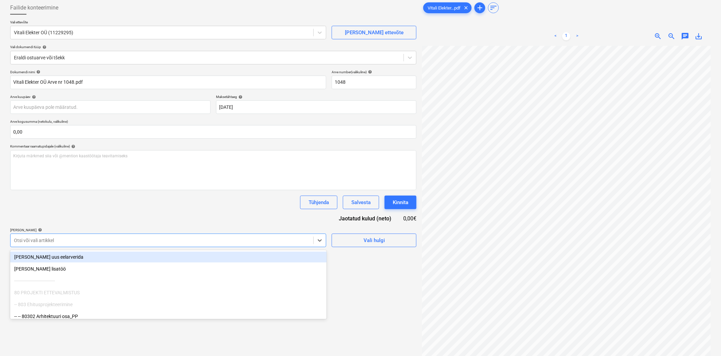
click at [162, 198] on div "Tühjenda Salvesta Kinnita" at bounding box center [213, 203] width 407 height 14
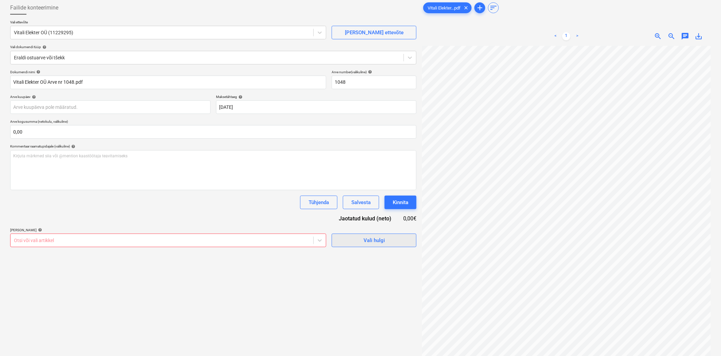
click at [351, 243] on span "Vali hulgi" at bounding box center [374, 240] width 68 height 9
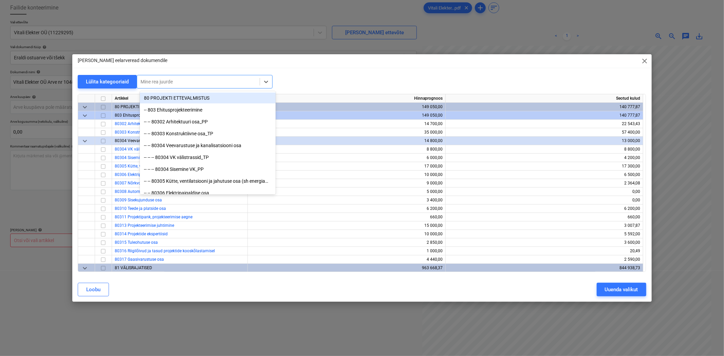
click at [201, 81] on div at bounding box center [198, 81] width 116 height 7
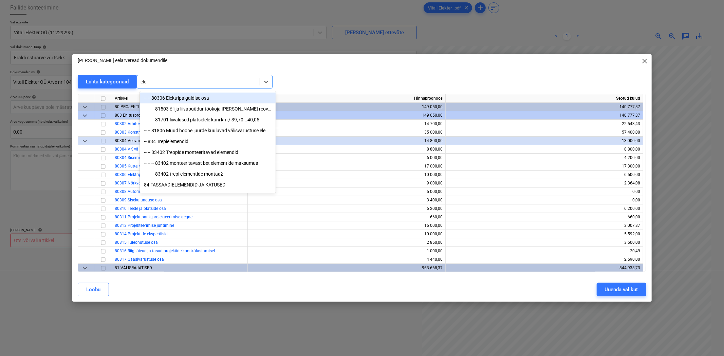
type input "elek"
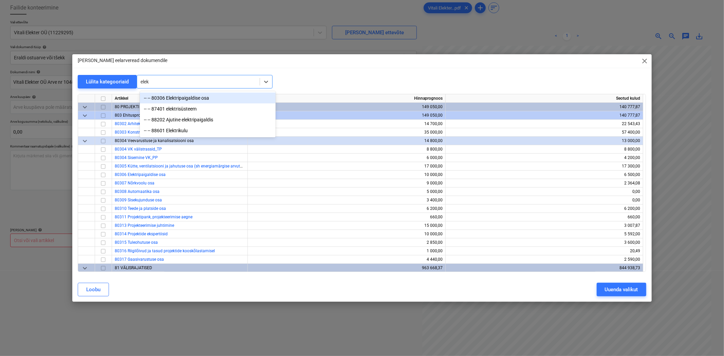
click at [202, 96] on div "-- -- 80306 Elektripaigaldise osa" at bounding box center [208, 98] width 136 height 11
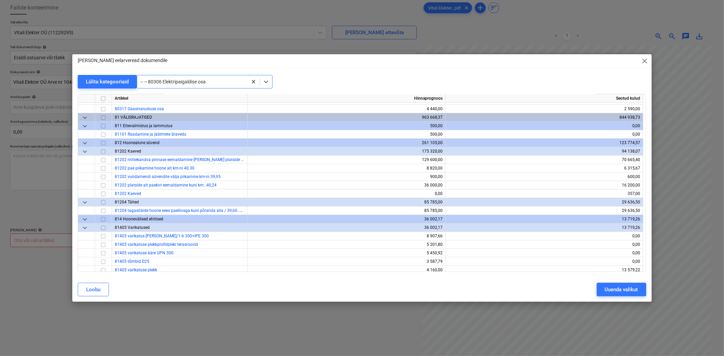
scroll to position [339, 0]
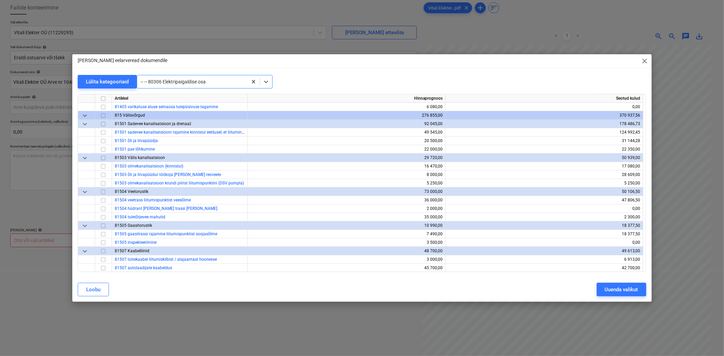
click at [224, 86] on div "-- -- 80306 Elektripaigaldise osa" at bounding box center [192, 82] width 110 height 10
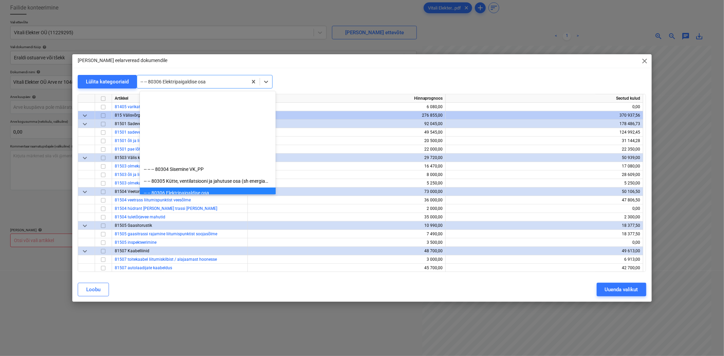
scroll to position [95, 0]
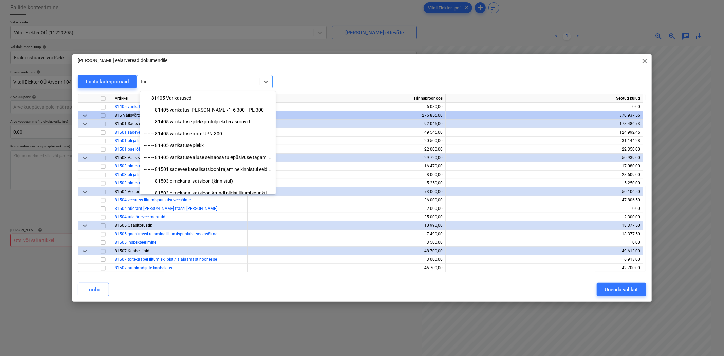
type input "tuge"
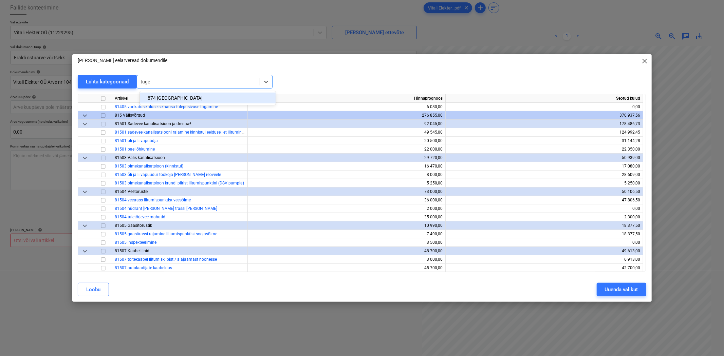
click at [257, 98] on div "-- 874 [GEOGRAPHIC_DATA]" at bounding box center [208, 98] width 136 height 11
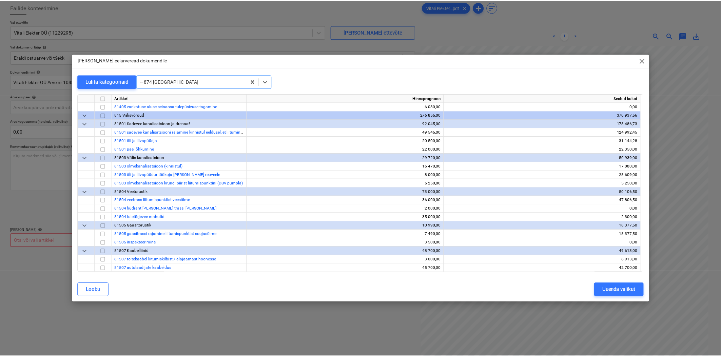
scroll to position [2638, 0]
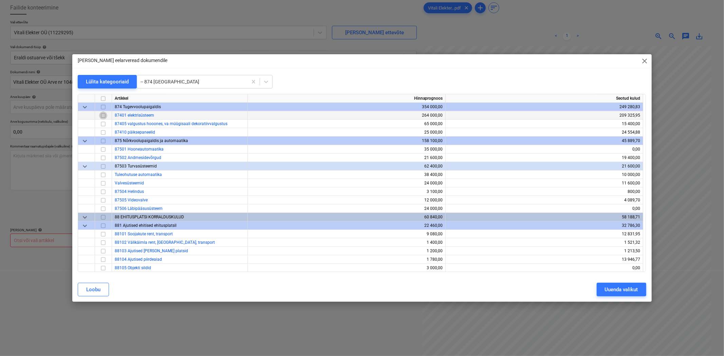
click at [102, 117] on input "checkbox" at bounding box center [103, 116] width 8 height 8
click at [104, 121] on input "checkbox" at bounding box center [103, 124] width 8 height 8
click at [633, 293] on div "Uuenda valikut" at bounding box center [621, 289] width 33 height 9
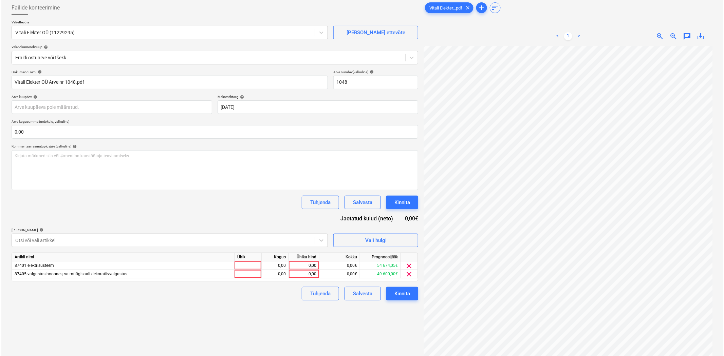
scroll to position [13, 17]
click at [357, 240] on span "Vali hulgi" at bounding box center [374, 240] width 68 height 9
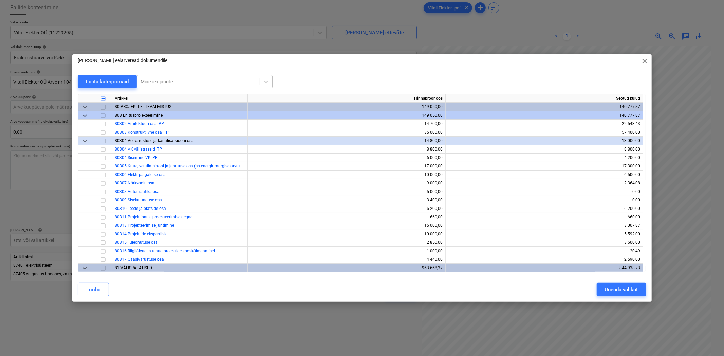
click at [177, 82] on div at bounding box center [198, 81] width 116 height 7
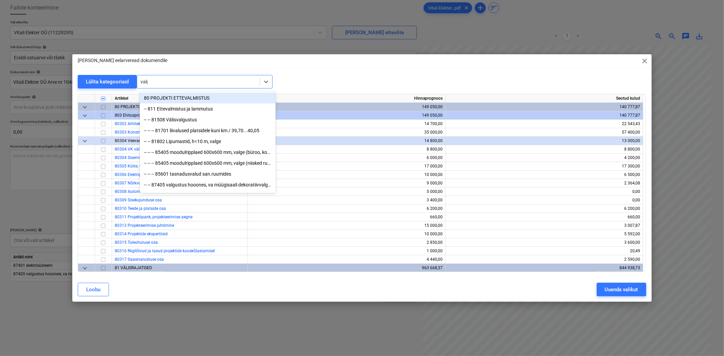
type input "valgu"
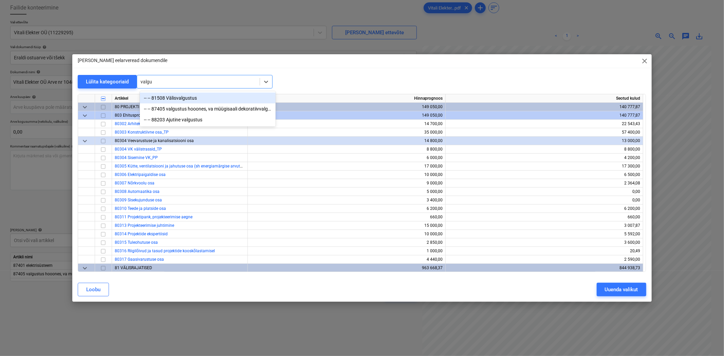
click at [210, 99] on div "-- -- 81508 Välisvalgustus" at bounding box center [208, 98] width 136 height 11
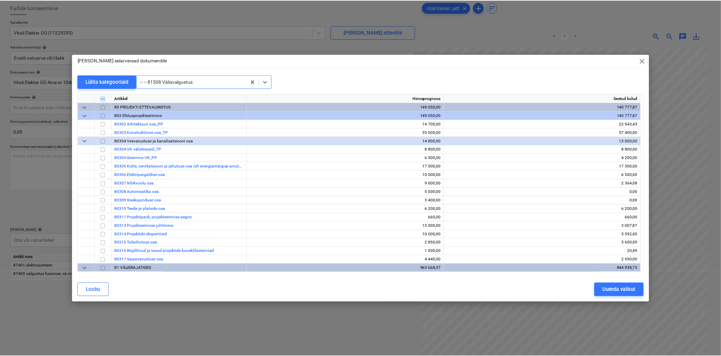
scroll to position [509, 0]
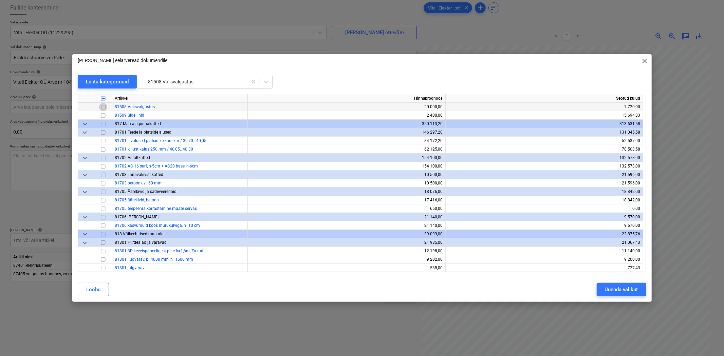
click at [102, 108] on input "checkbox" at bounding box center [103, 107] width 8 height 8
click at [630, 293] on div "Uuenda valikut" at bounding box center [621, 289] width 33 height 9
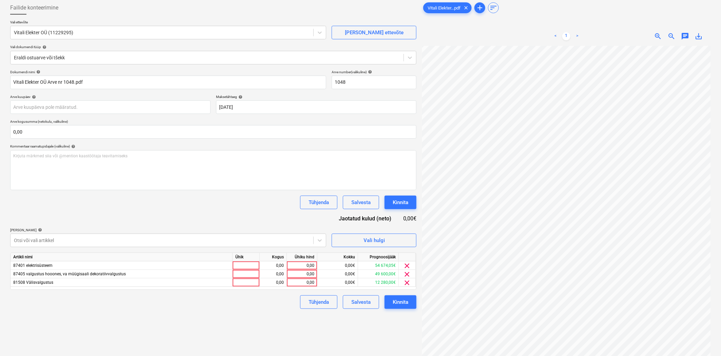
scroll to position [0, 17]
click at [299, 270] on div "0,00" at bounding box center [302, 274] width 25 height 8
click at [296, 278] on div "0,00" at bounding box center [302, 274] width 25 height 8
type input "26000"
click at [274, 319] on div "Failide konteerimine Vali ettevõte Vitali Elekter OÜ (11229295) [PERSON_NAME] u…" at bounding box center [213, 192] width 412 height 388
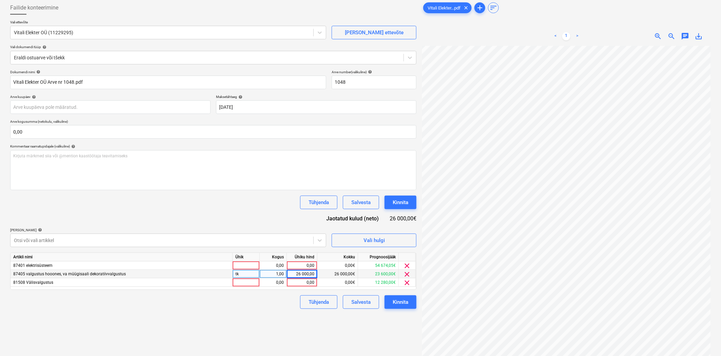
click at [311, 262] on div "Ühiku hind" at bounding box center [302, 257] width 31 height 8
click at [306, 267] on div "0,00" at bounding box center [302, 266] width 25 height 8
type input "75200"
click at [279, 330] on div "Failide konteerimine Vali ettevõte Vitali Elekter OÜ (11229295) [PERSON_NAME] u…" at bounding box center [213, 192] width 412 height 388
click at [249, 243] on div at bounding box center [162, 240] width 296 height 7
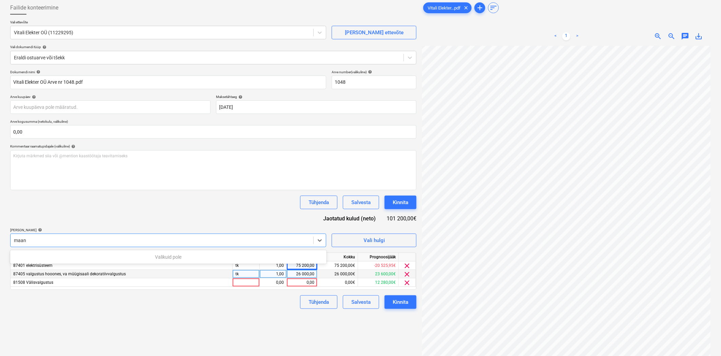
type input "maan"
click at [287, 217] on div "Dokumendi nimi help [PERSON_NAME] Elekter OÜ Arve nr 1048.pdf Arve number (vali…" at bounding box center [213, 189] width 407 height 239
click at [407, 283] on span "clear" at bounding box center [407, 283] width 8 height 8
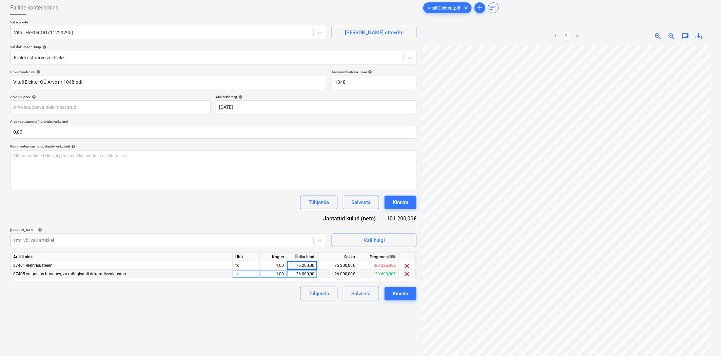
click at [392, 334] on div "Failide konteerimine Vali ettevõte Vitali Elekter OÜ (11229295) [PERSON_NAME] u…" at bounding box center [213, 192] width 412 height 388
click at [371, 335] on div "Failide konteerimine Vali ettevõte Vitali Elekter OÜ (11229295) [PERSON_NAME] u…" at bounding box center [213, 192] width 412 height 388
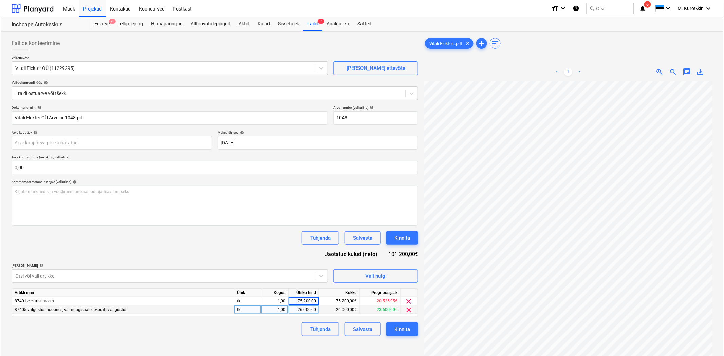
scroll to position [68, 0]
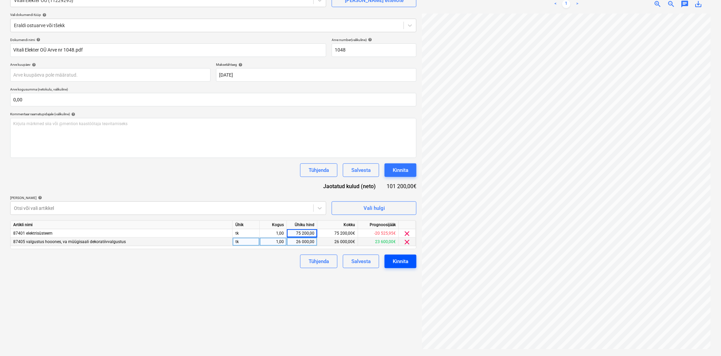
click at [393, 262] on div "Kinnita" at bounding box center [401, 261] width 16 height 9
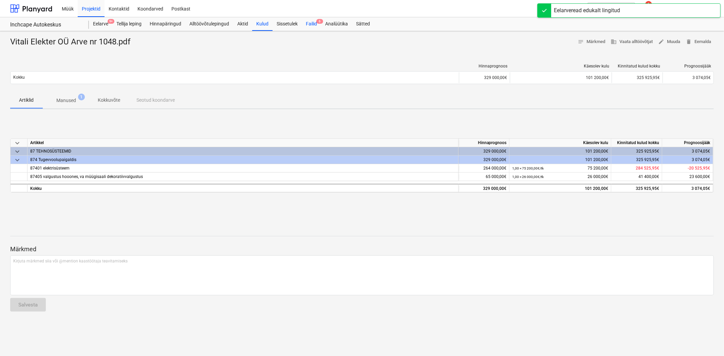
click at [321, 24] on div "Failid 6" at bounding box center [311, 24] width 19 height 14
